Goal: Register for event/course

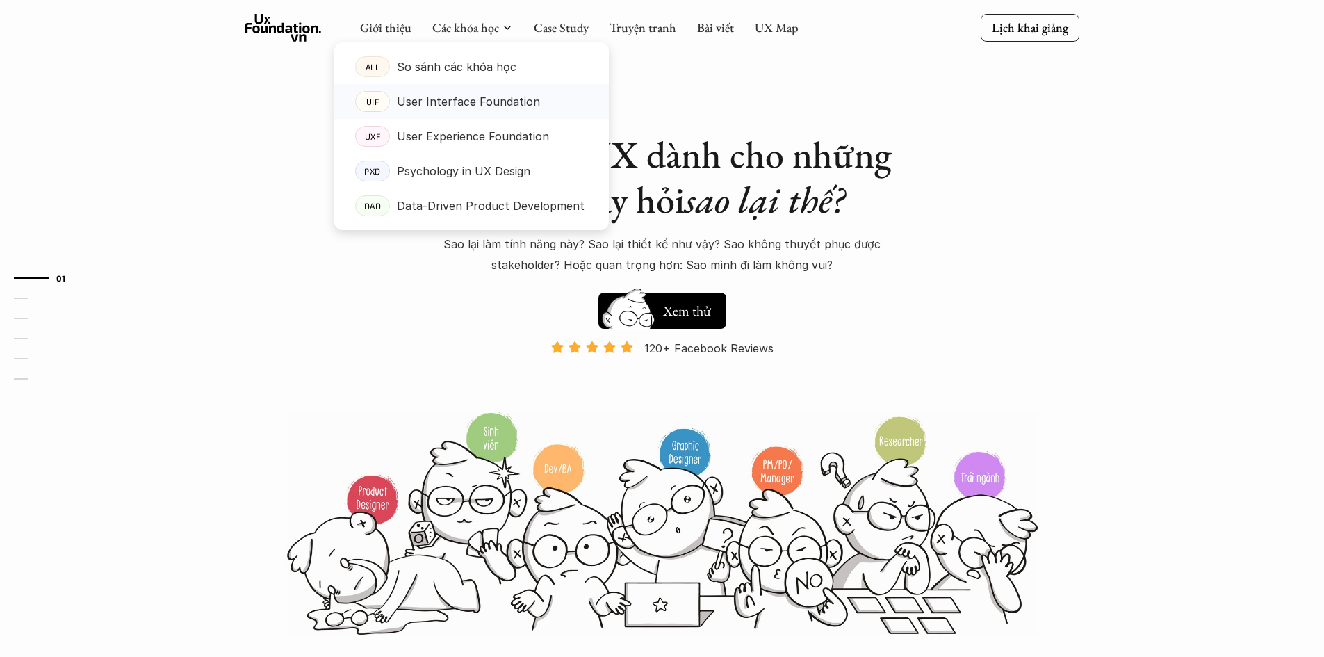
click at [442, 109] on p "User Interface Foundation" at bounding box center [468, 101] width 143 height 21
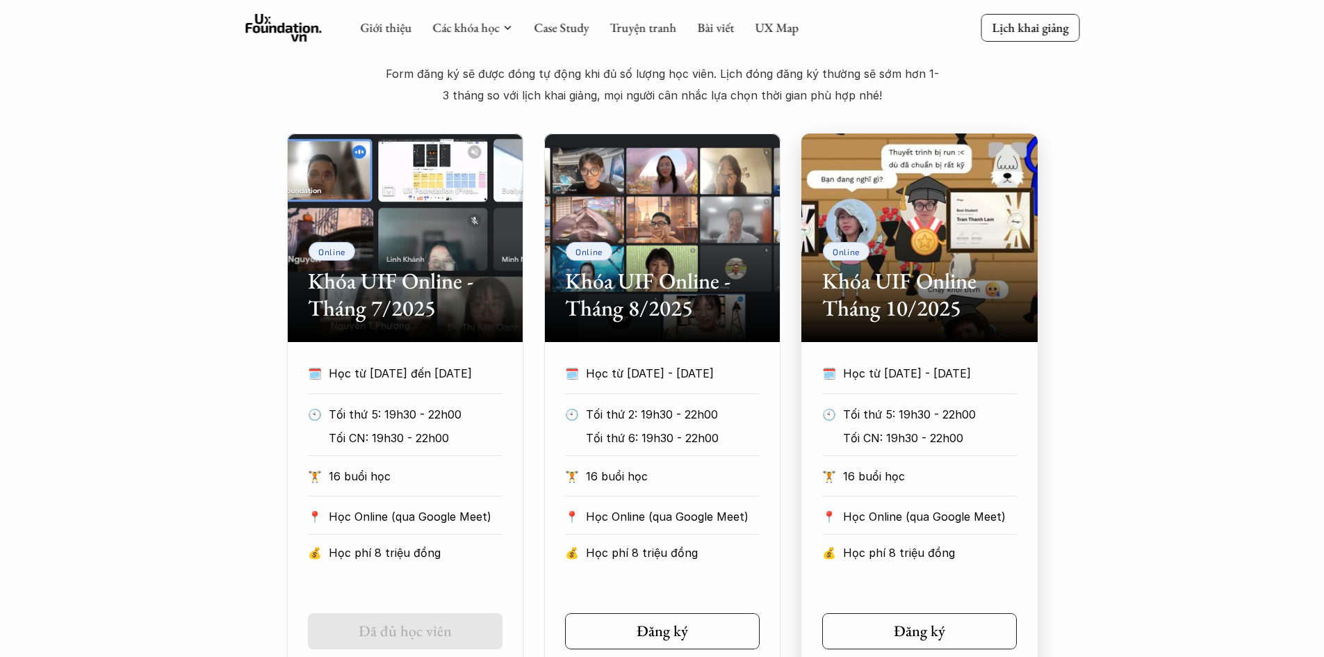
scroll to position [626, 0]
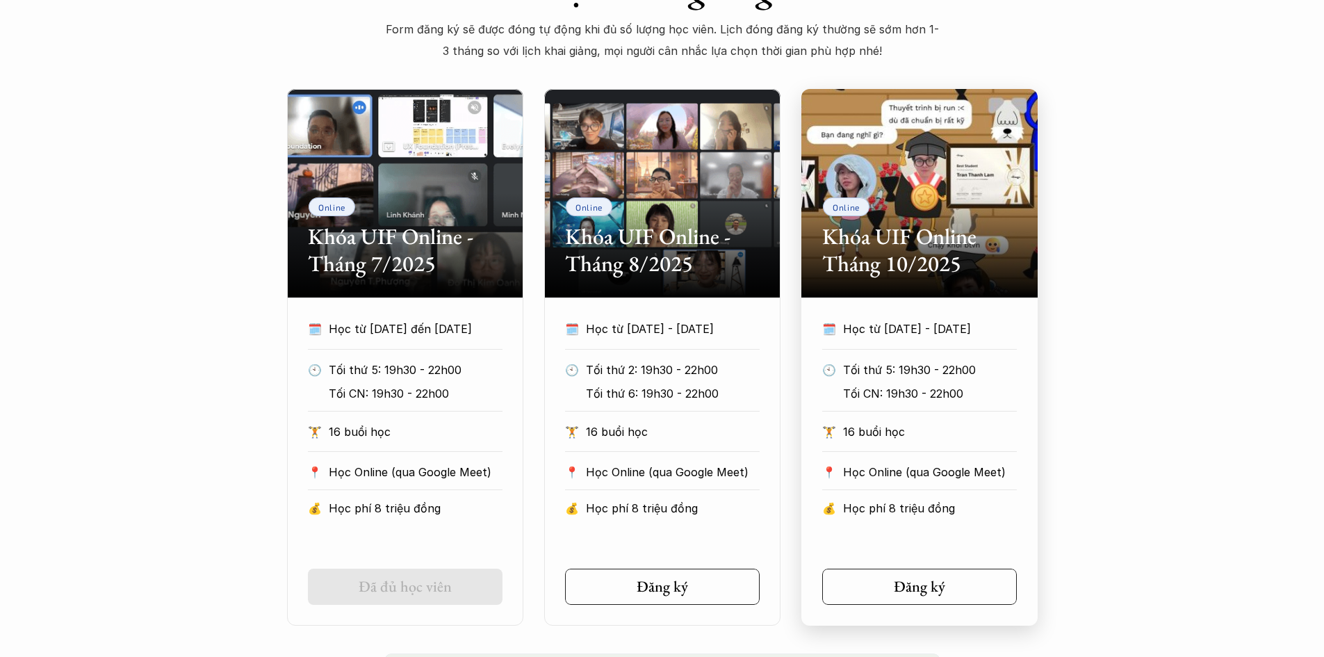
click at [975, 545] on div "🗓️ Học từ [DATE] - [DATE] 🕙 Tối thứ 5: 19h30 - 22h00 Tối CN: 19h30 - 22h00 🏋️ 1…" at bounding box center [920, 461] width 236 height 286
click at [948, 595] on div "Đăng ký" at bounding box center [924, 587] width 70 height 18
click at [898, 229] on h2 "Khóa UIF Online Tháng 10/2025" at bounding box center [919, 250] width 195 height 54
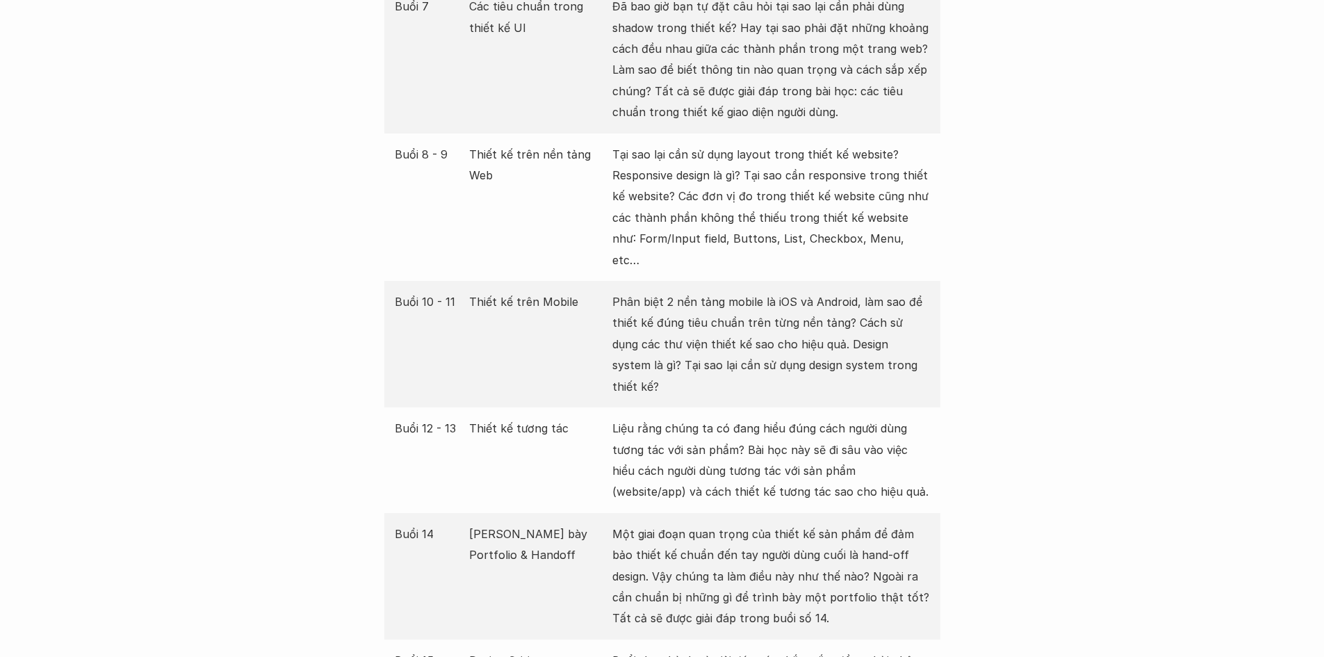
scroll to position [2294, 0]
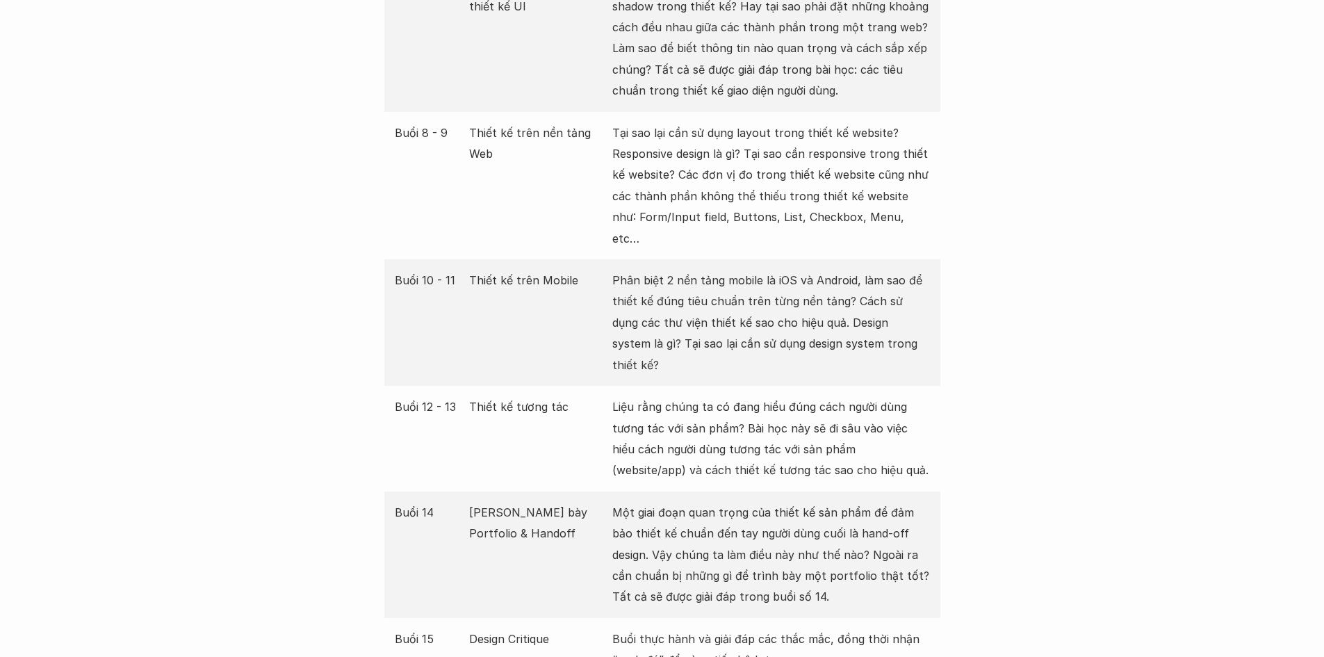
click at [512, 270] on p "Thiết kế trên Mobile" at bounding box center [537, 280] width 136 height 21
click at [510, 270] on p "Thiết kế trên Mobile" at bounding box center [537, 280] width 136 height 21
click at [513, 270] on p "Thiết kế trên Mobile" at bounding box center [537, 280] width 136 height 21
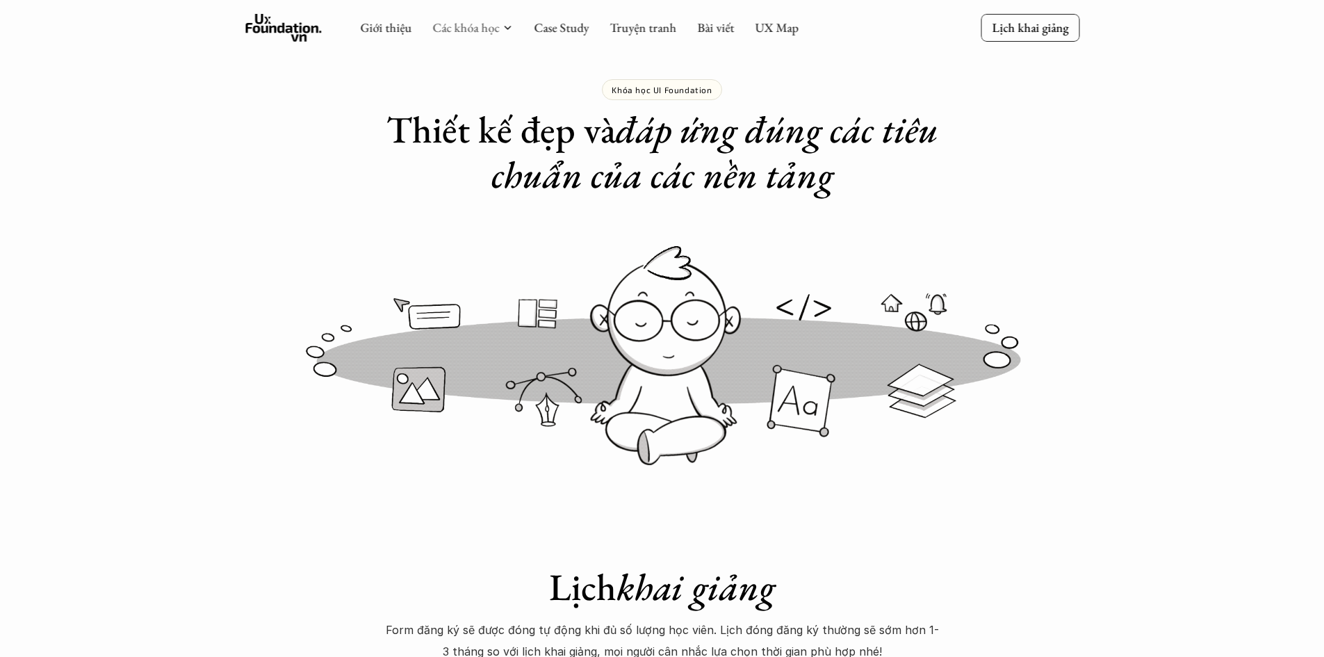
scroll to position [0, 0]
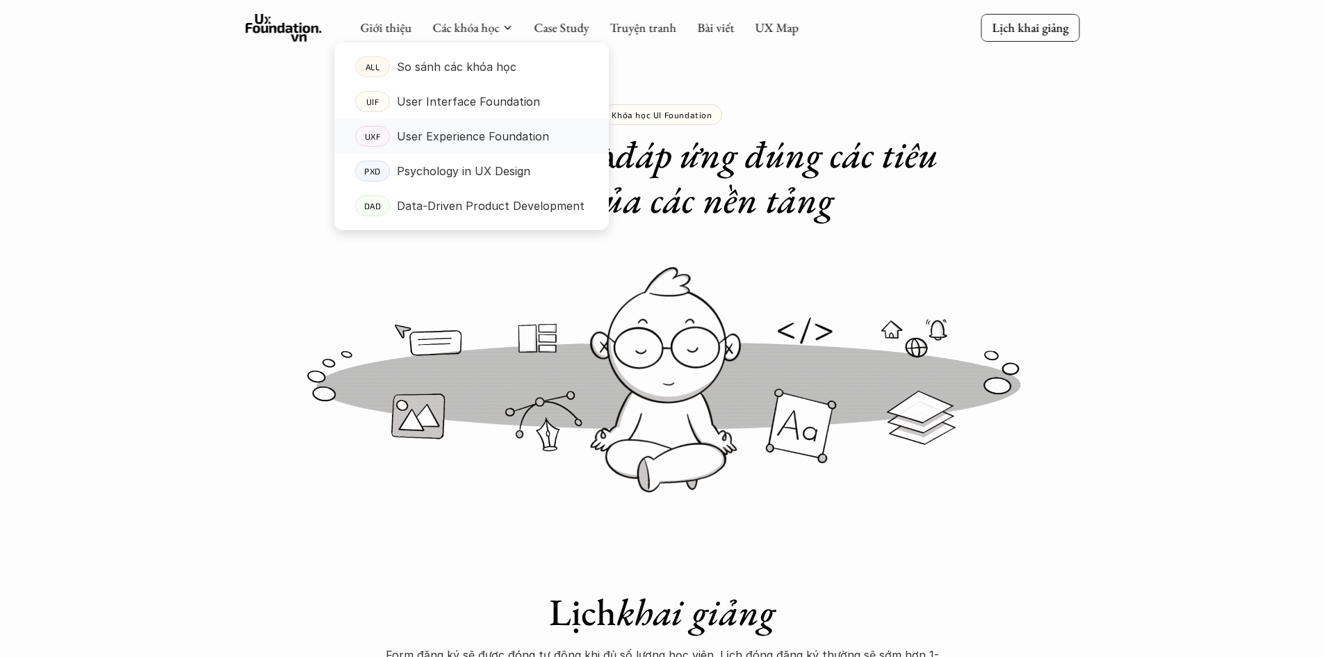
click at [458, 145] on p "User Experience Foundation" at bounding box center [473, 136] width 152 height 21
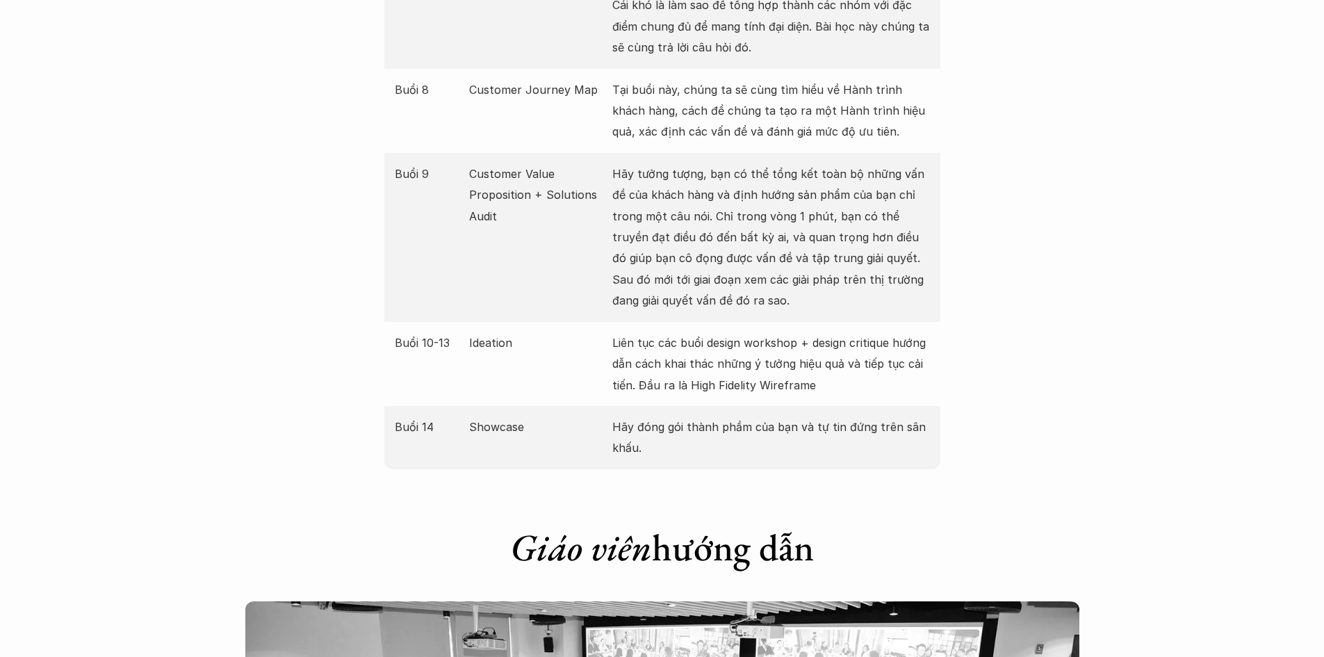
scroll to position [2364, 0]
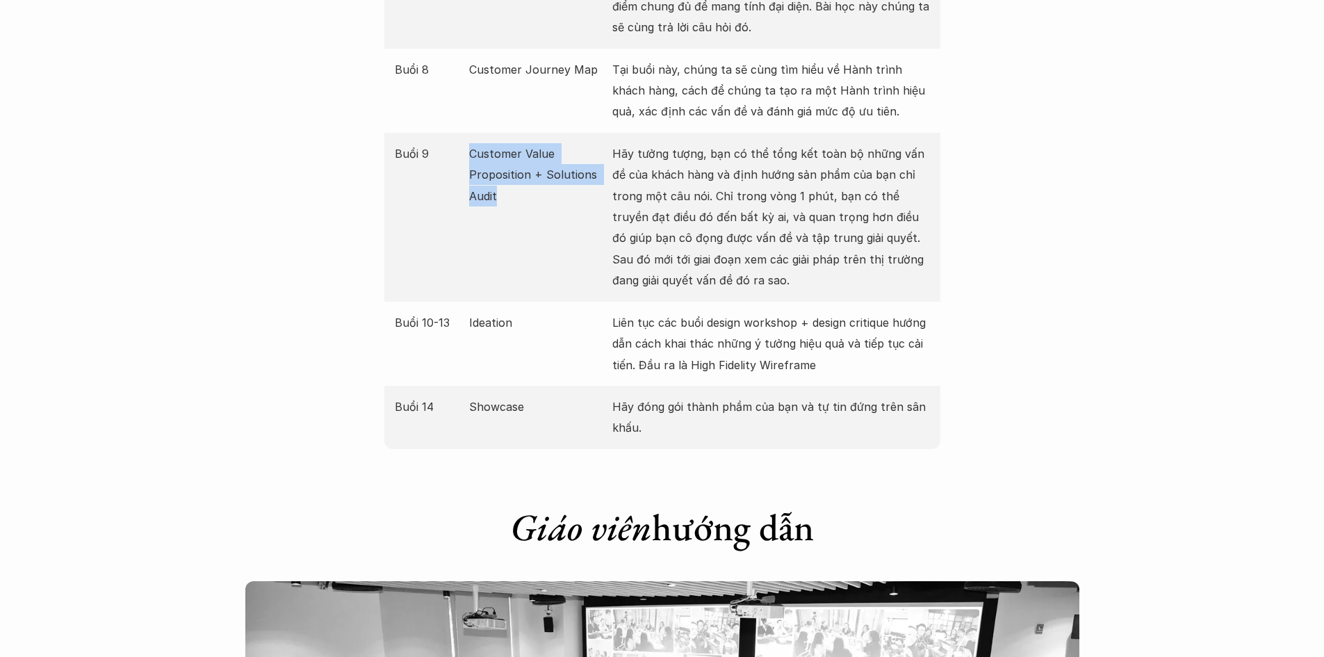
drag, startPoint x: 503, startPoint y: 172, endPoint x: 461, endPoint y: 122, distance: 65.6
click at [461, 133] on div "Buổi 9 Customer Value Proposition + Solutions Audit Hãy tưởng tượng, bạn có thể…" at bounding box center [662, 217] width 556 height 169
drag, startPoint x: 507, startPoint y: 282, endPoint x: 507, endPoint y: 289, distance: 7.6
click at [507, 302] on div "Buổi 10-13 Ideation Liên tục các buổi design workshop + design critique hướng d…" at bounding box center [662, 344] width 556 height 84
drag, startPoint x: 507, startPoint y: 305, endPoint x: 462, endPoint y: 304, distance: 44.5
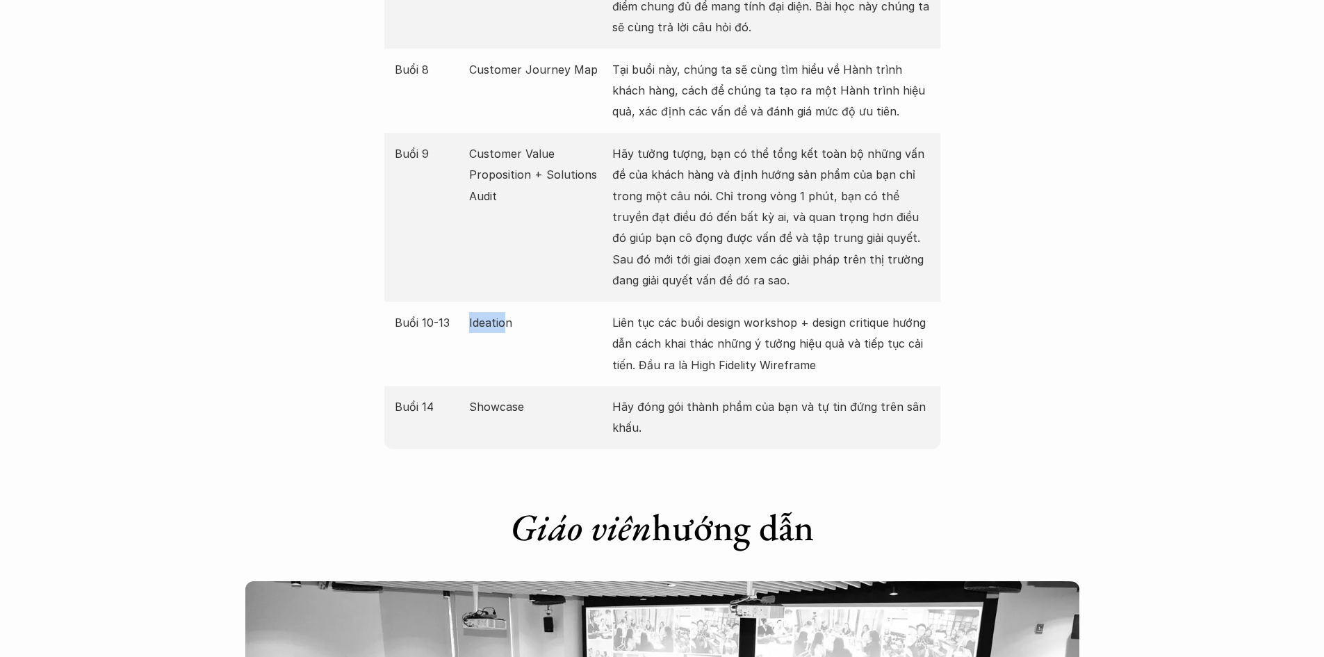
click at [462, 304] on div "Buổi 10-13 Ideation Liên tục các buổi design workshop + design critique hướng d…" at bounding box center [662, 344] width 556 height 84
click at [511, 312] on p "Ideation" at bounding box center [537, 322] width 136 height 21
drag, startPoint x: 521, startPoint y: 393, endPoint x: 464, endPoint y: 398, distance: 57.2
click at [464, 398] on div "Buổi 14 Showcase Hãy đóng gói thành phầm của bạn và tự tin đứng trên sân khấu." at bounding box center [662, 417] width 556 height 63
click at [469, 397] on div "Buổi 14 Showcase Hãy đóng gói thành phầm của bạn và tự tin đứng trên sân khấu." at bounding box center [662, 417] width 556 height 63
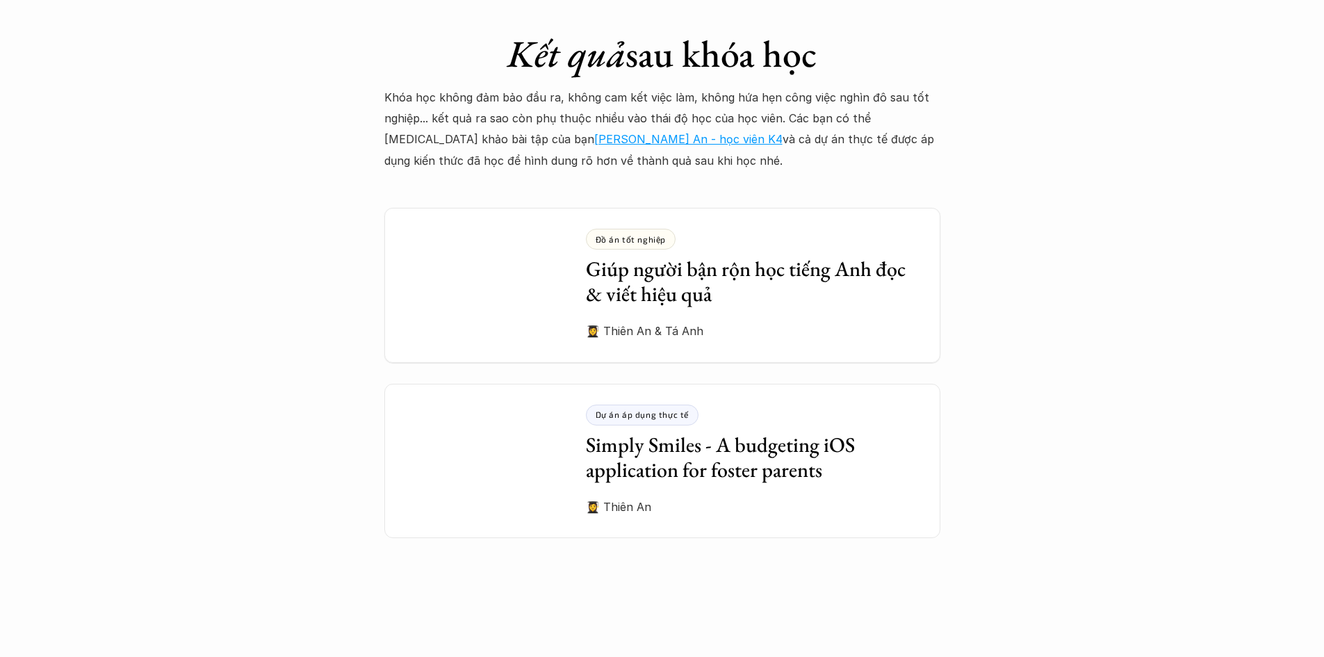
scroll to position [3893, 0]
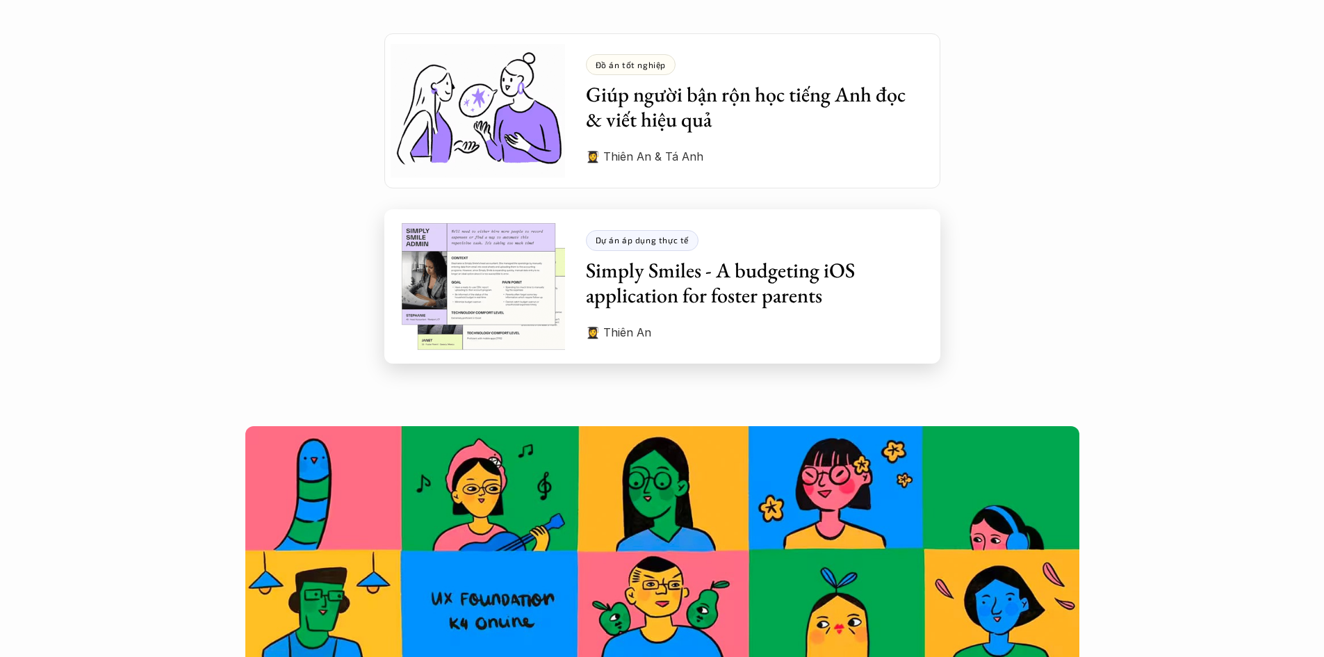
drag, startPoint x: 750, startPoint y: 255, endPoint x: 790, endPoint y: 260, distance: 40.6
click at [790, 260] on h3 "Simply Smiles - A budgeting iOS application for foster parents" at bounding box center [753, 283] width 334 height 50
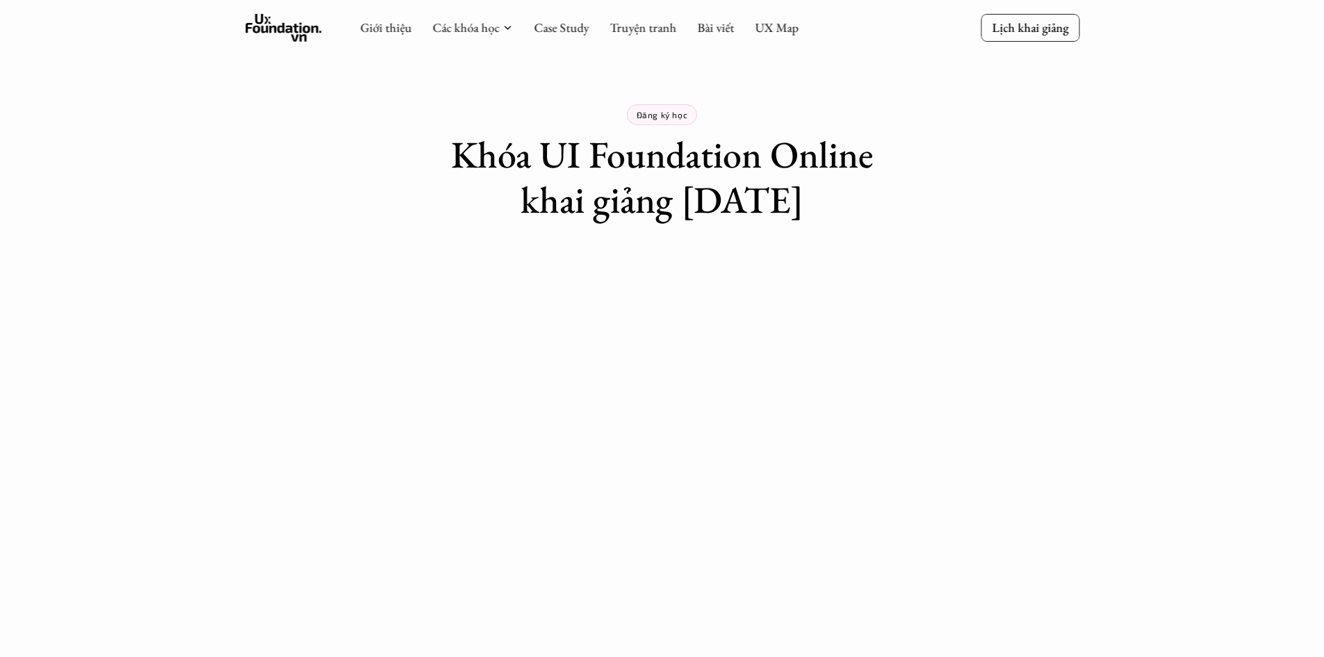
click at [654, 116] on p "Đăng ký học" at bounding box center [662, 115] width 51 height 10
click at [669, 113] on p "Đăng ký học" at bounding box center [662, 115] width 51 height 10
click at [777, 114] on div "Đăng ký học Khóa UI Foundation Online khai giảng 5/10/2025" at bounding box center [662, 111] width 556 height 222
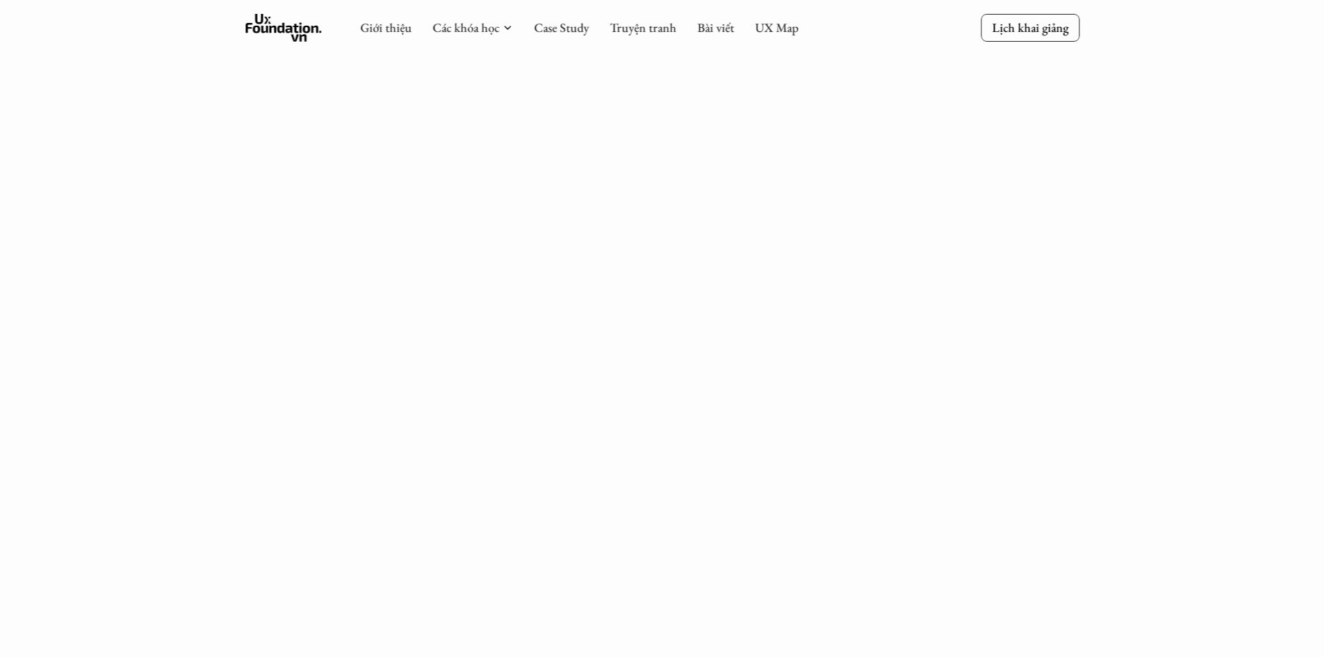
scroll to position [7, 0]
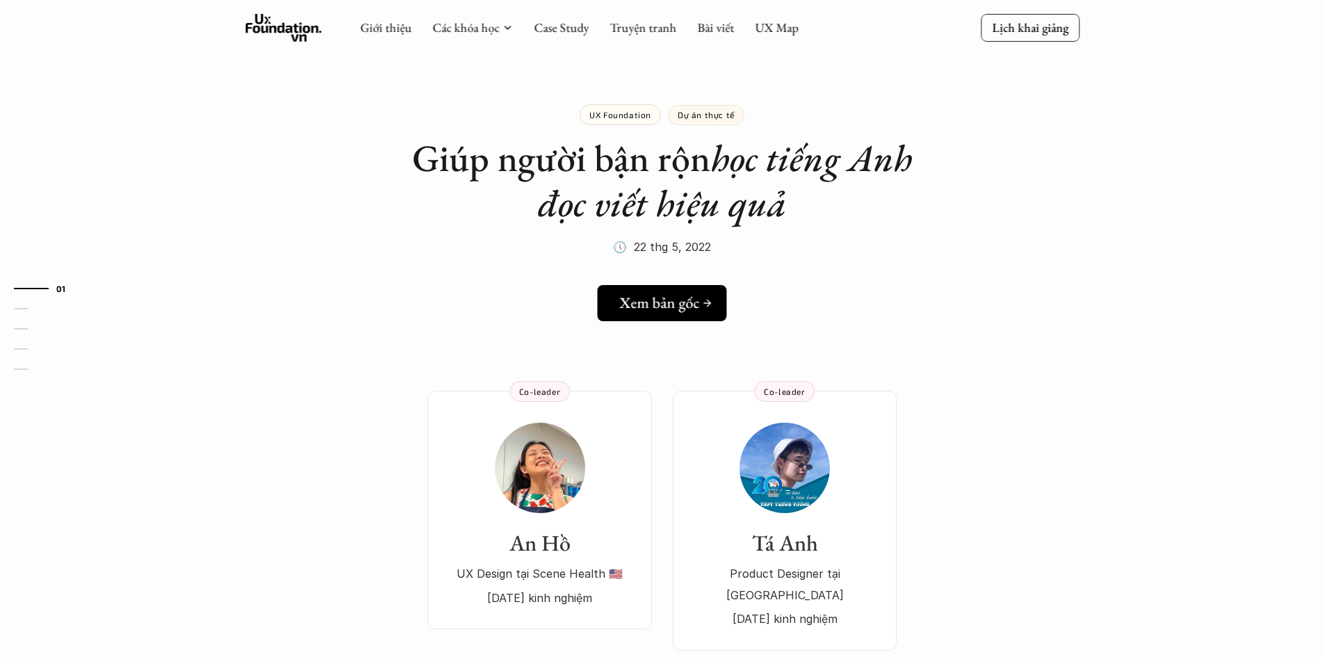
click at [682, 312] on h5 "Xem bản gốc" at bounding box center [659, 303] width 80 height 18
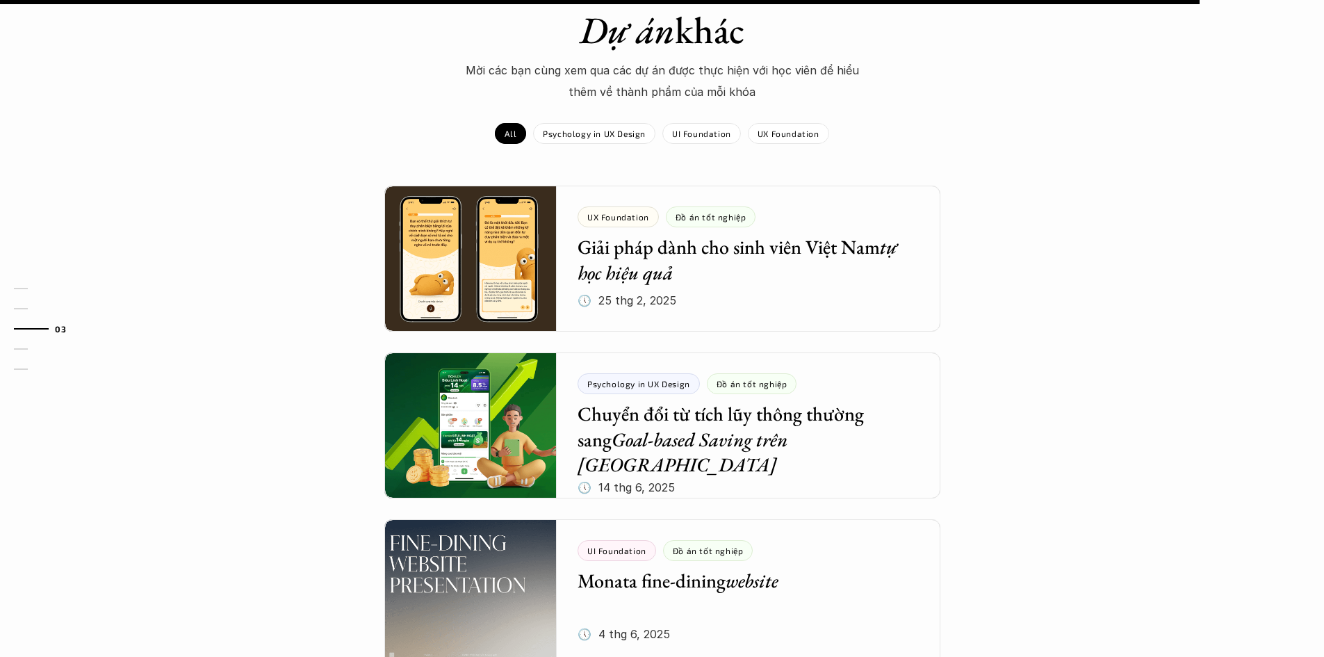
scroll to position [1112, 0]
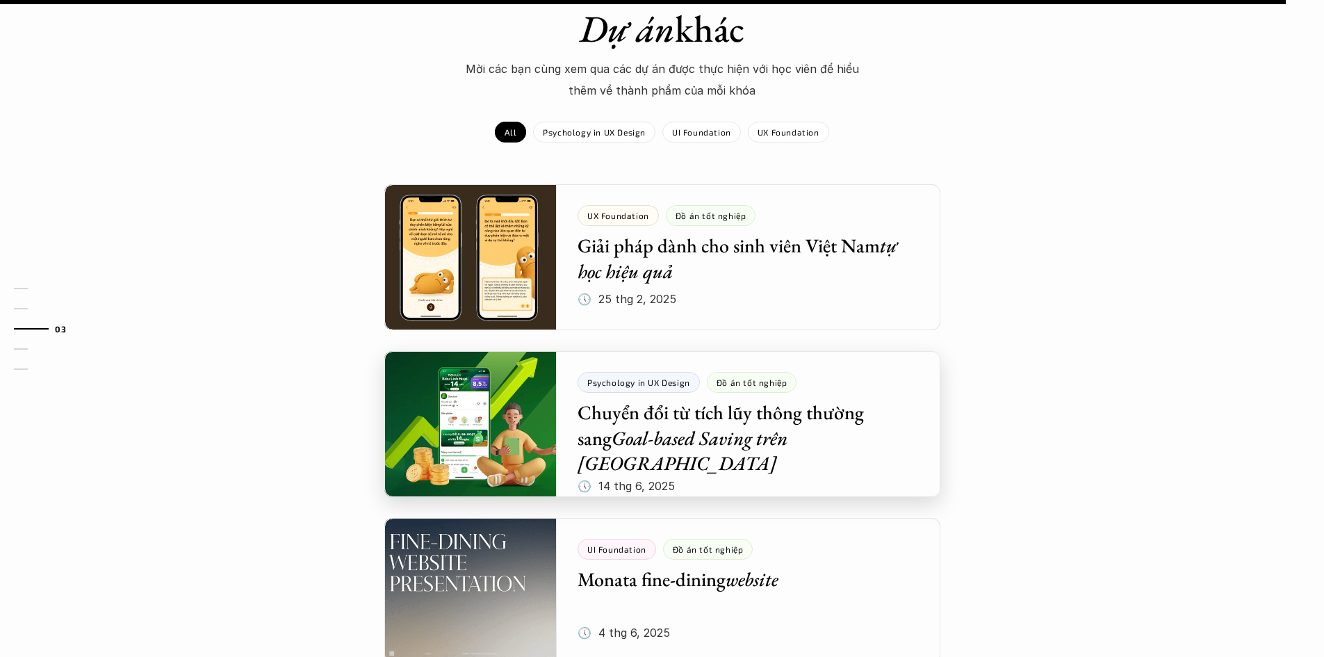
click at [813, 414] on div at bounding box center [662, 424] width 556 height 146
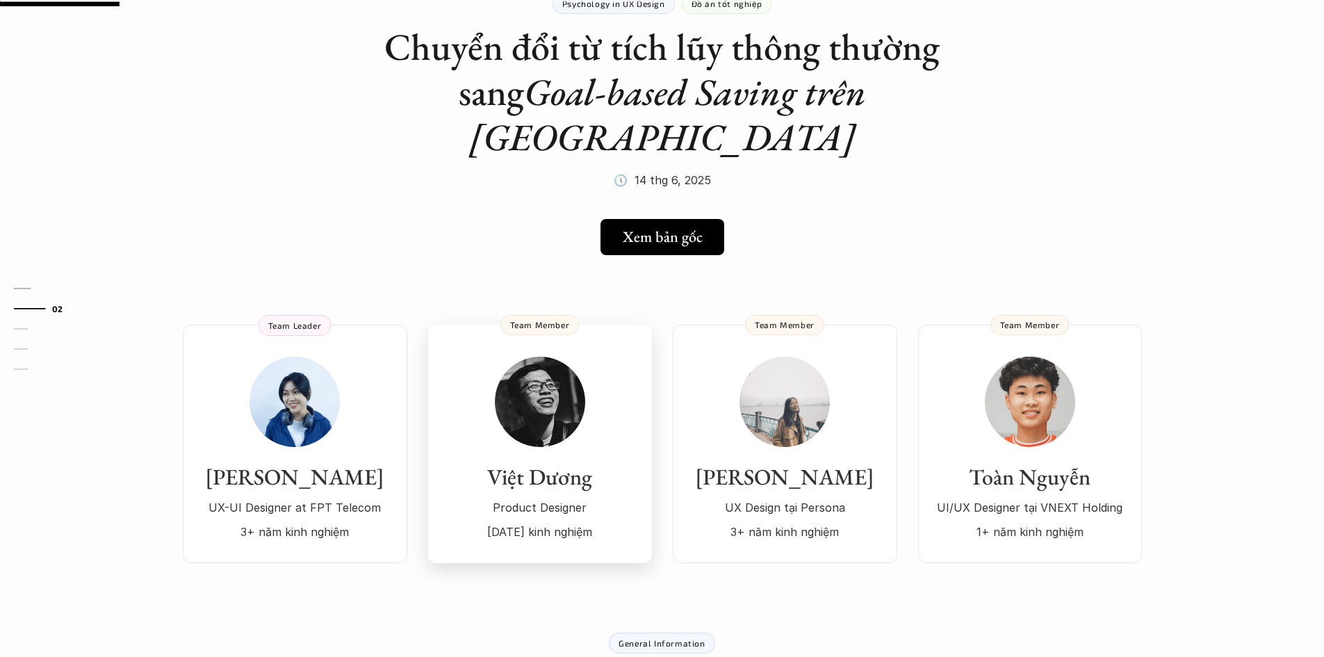
scroll to position [139, 0]
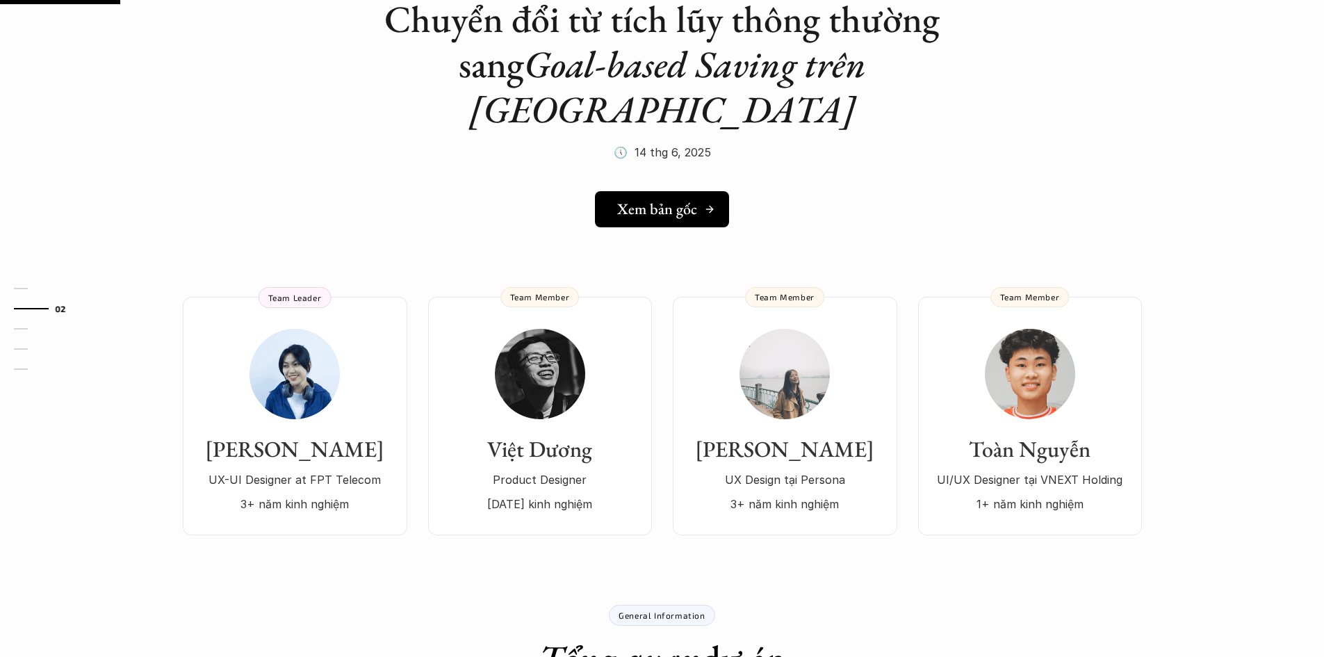
click at [708, 204] on icon at bounding box center [709, 209] width 11 height 11
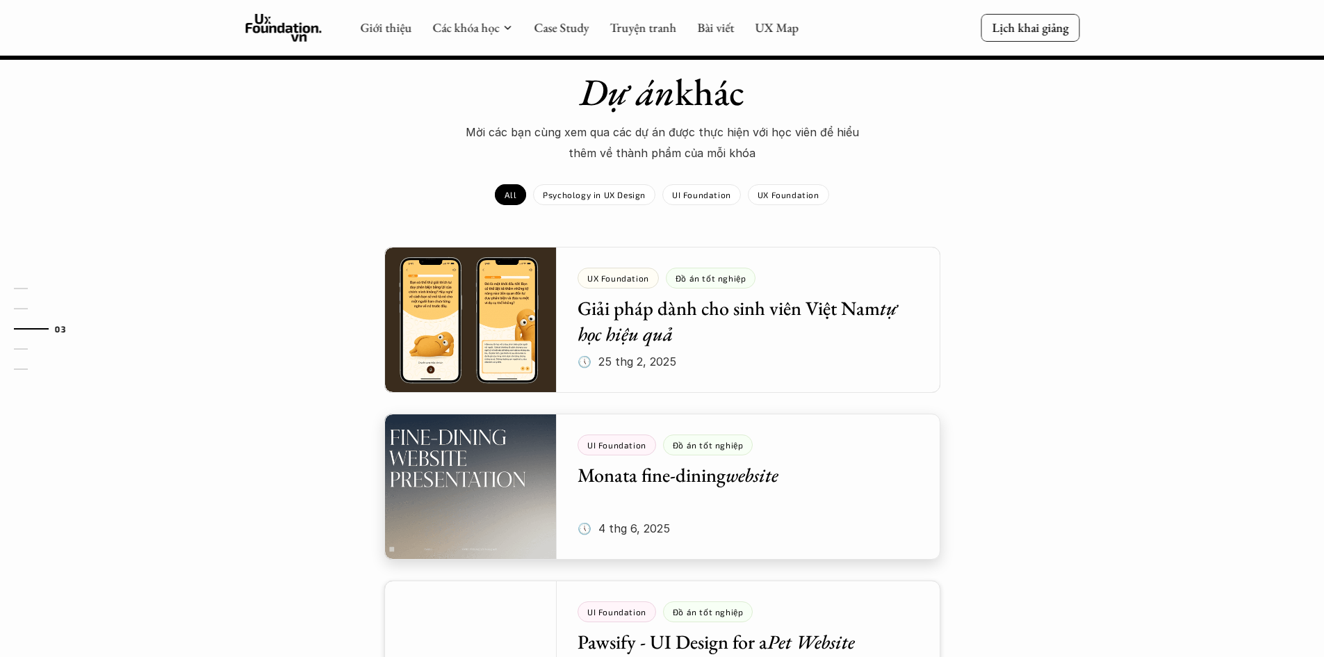
scroll to position [1460, 0]
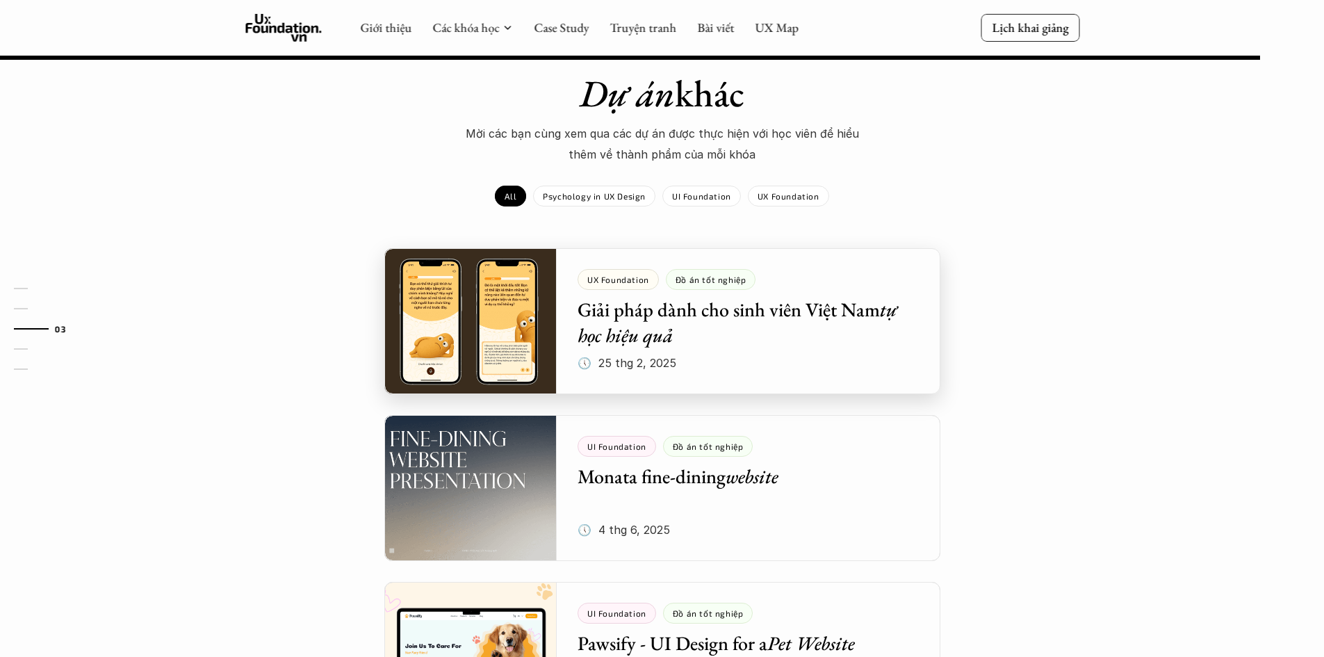
click at [809, 276] on div at bounding box center [662, 321] width 556 height 146
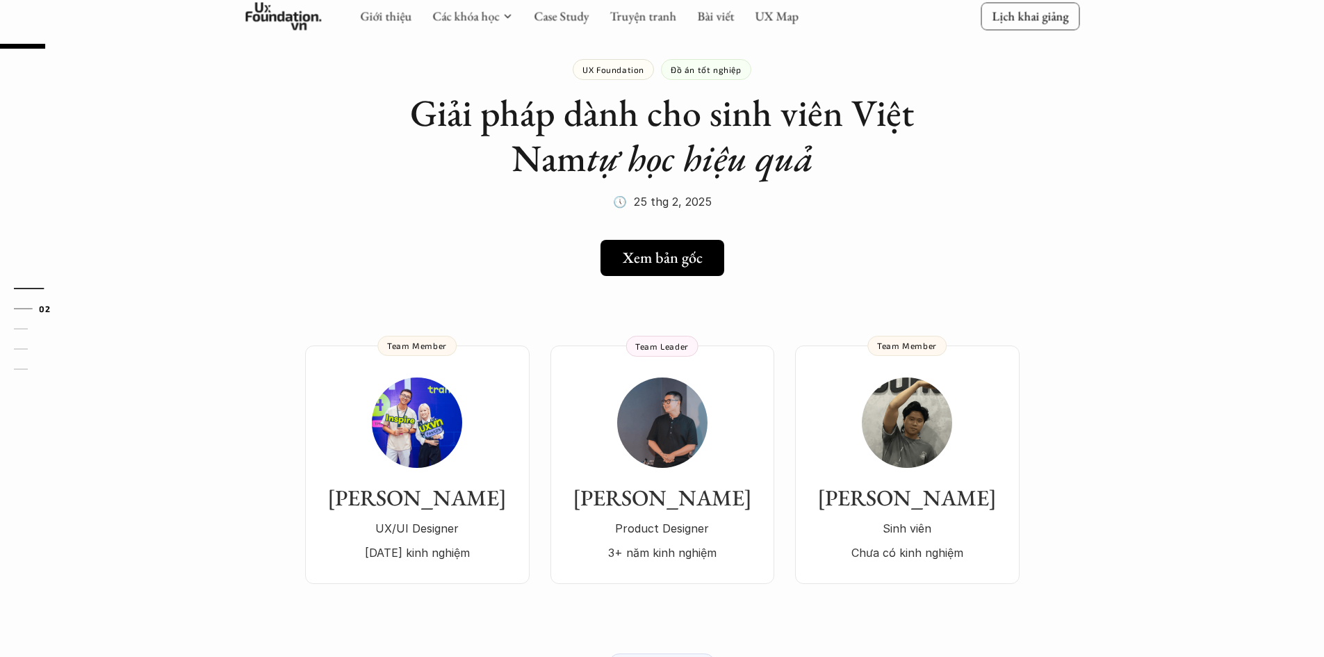
scroll to position [70, 0]
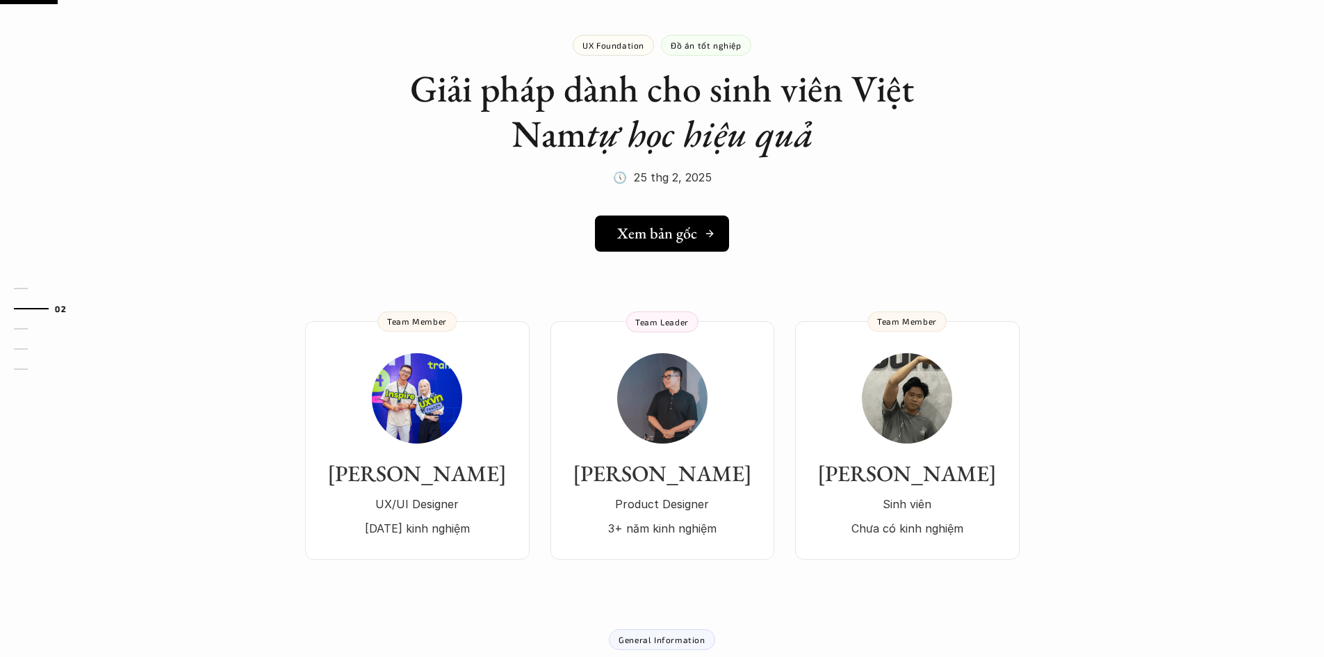
click at [685, 247] on link "Xem bản gốc" at bounding box center [662, 234] width 134 height 36
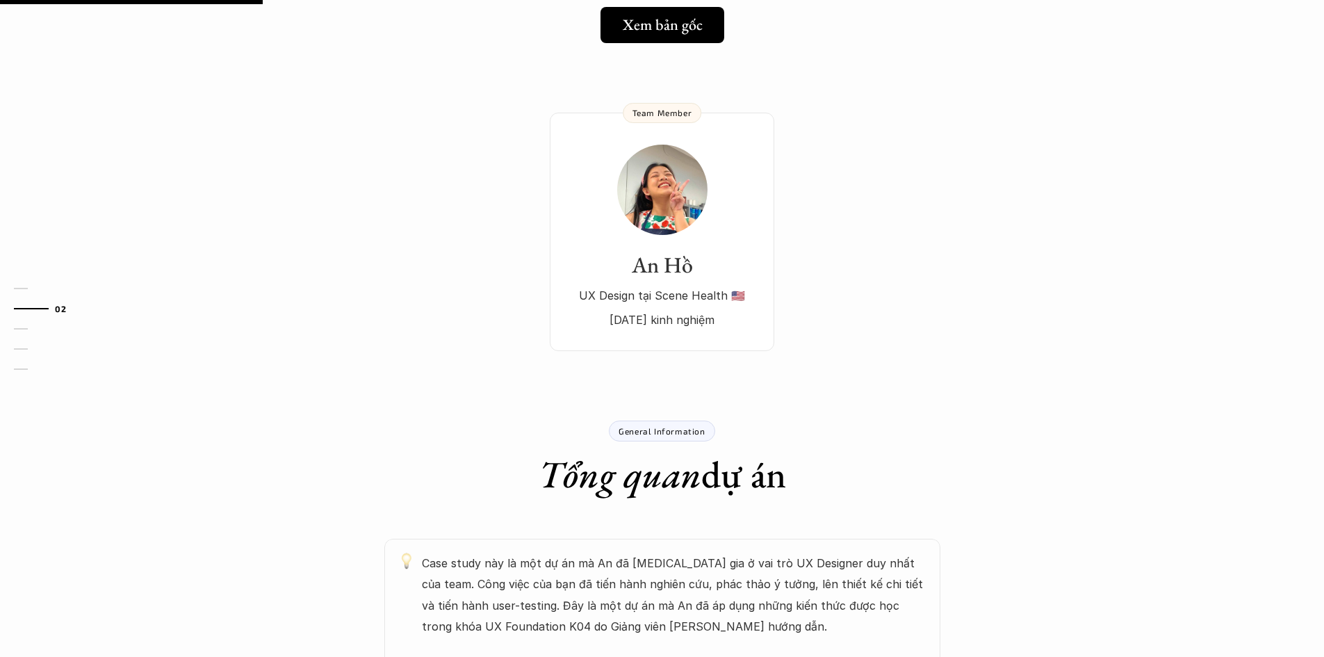
scroll to position [209, 0]
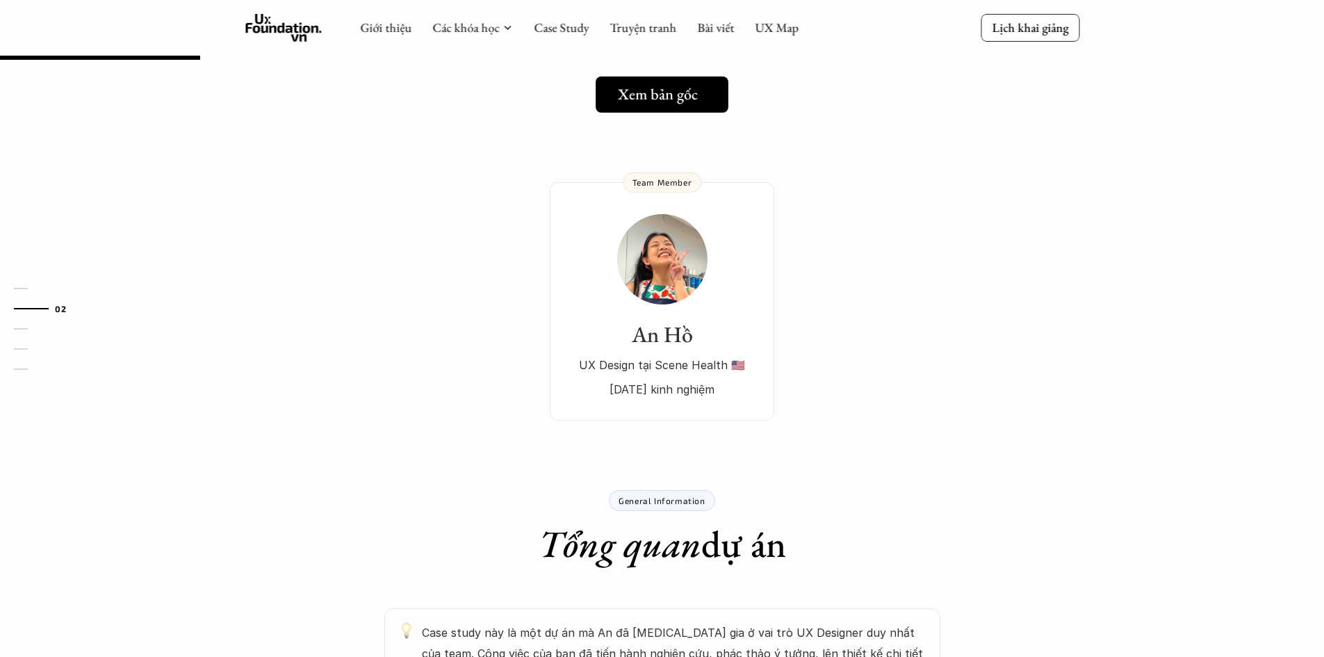
click at [690, 95] on h5 "Xem bản gốc" at bounding box center [658, 95] width 80 height 18
